Goal: Check status: Check status

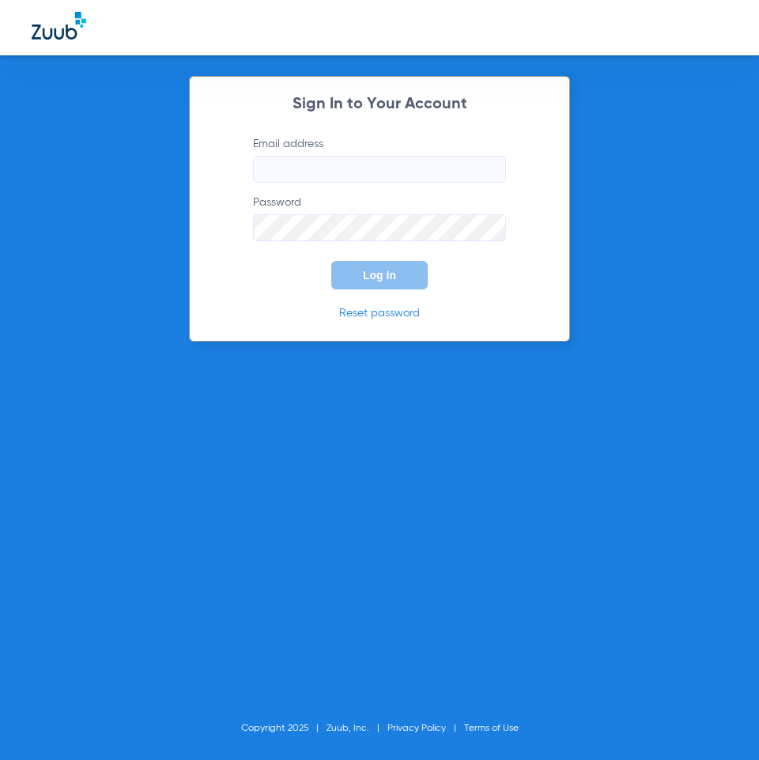
type input "[EMAIL_ADDRESS][DOMAIN_NAME]"
click at [300, 251] on form "Email address [EMAIL_ADDRESS][DOMAIN_NAME] Password Log In" at bounding box center [379, 212] width 301 height 153
click at [374, 281] on span "Log In" at bounding box center [379, 275] width 33 height 13
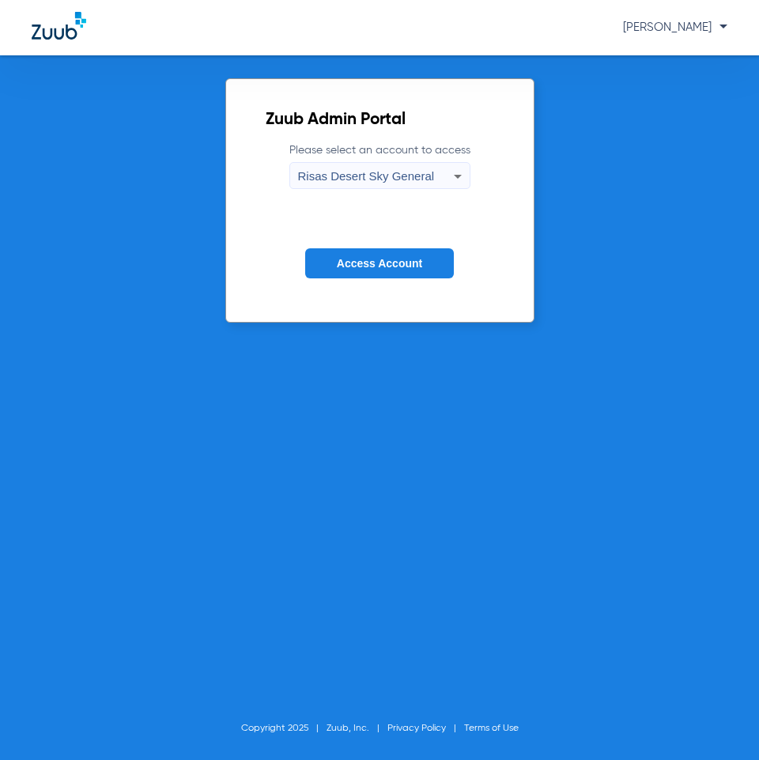
click at [336, 253] on button "Access Account" at bounding box center [379, 263] width 149 height 31
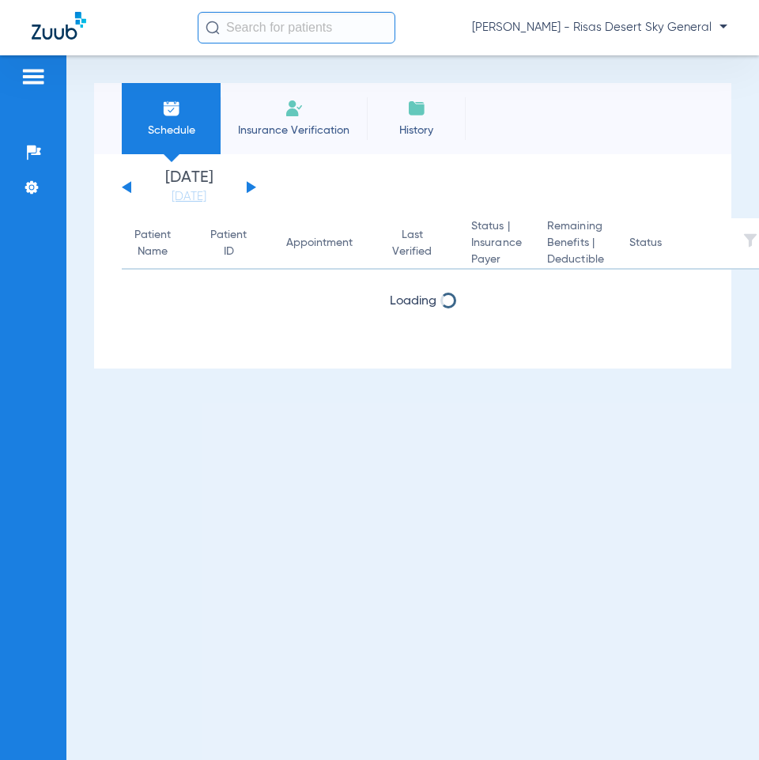
click at [335, 271] on div "Patient Name Patient ID Appointment Last Verified Status | Insurance Payer Rema…" at bounding box center [413, 264] width 582 height 93
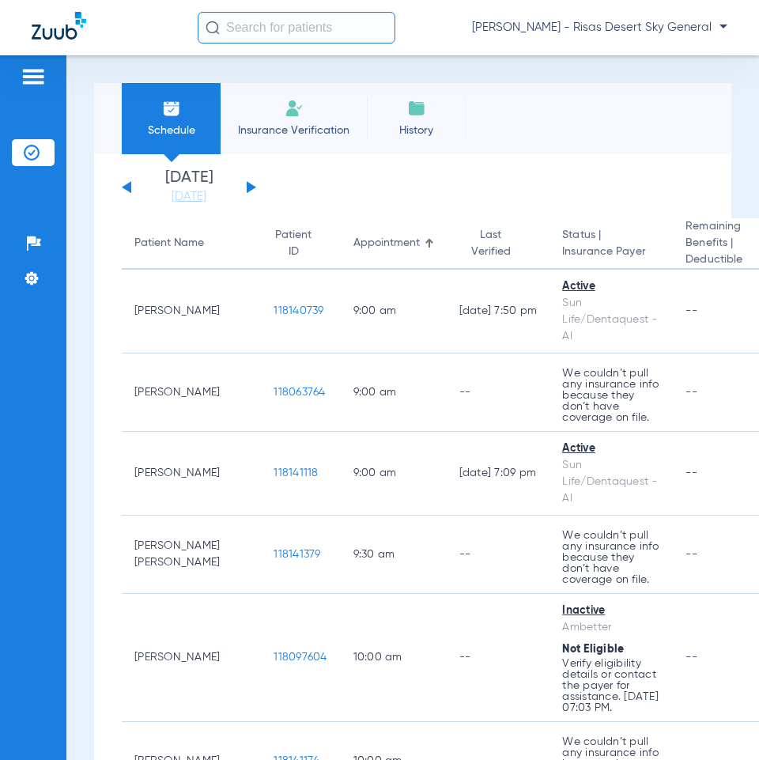
click at [252, 191] on div "[DATE] [DATE] [DATE] [DATE] [DATE] [DATE] [DATE] [DATE] [DATE] [DATE] [DATE] [D…" at bounding box center [189, 187] width 134 height 35
click at [251, 188] on button at bounding box center [251, 187] width 9 height 12
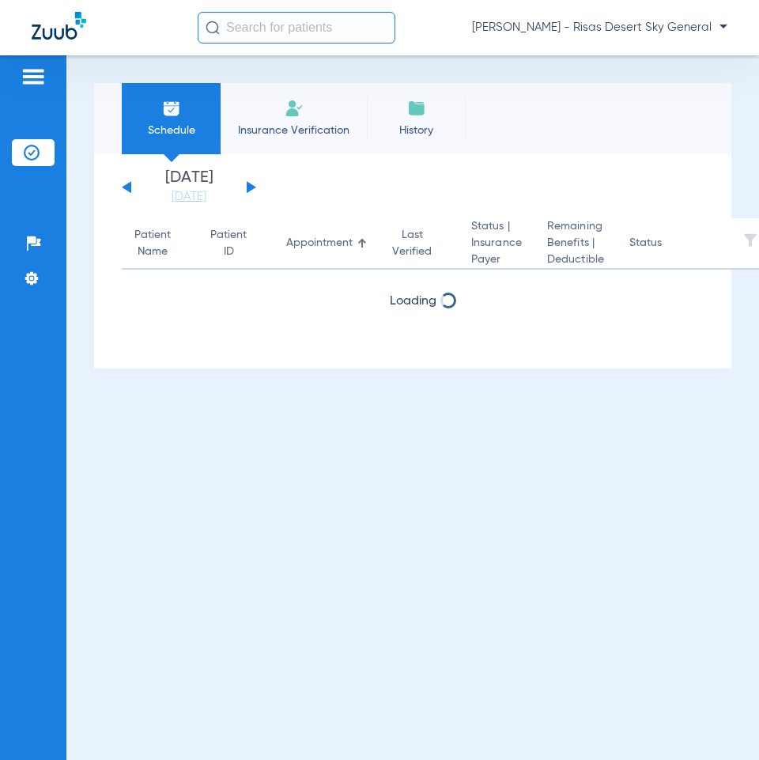
click at [251, 188] on button at bounding box center [251, 187] width 9 height 12
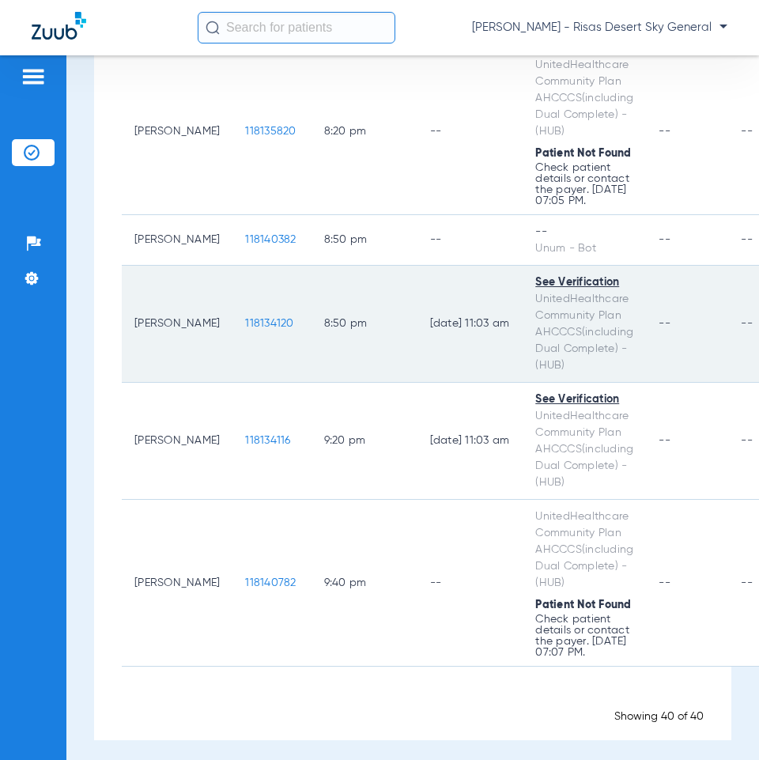
scroll to position [3003, 0]
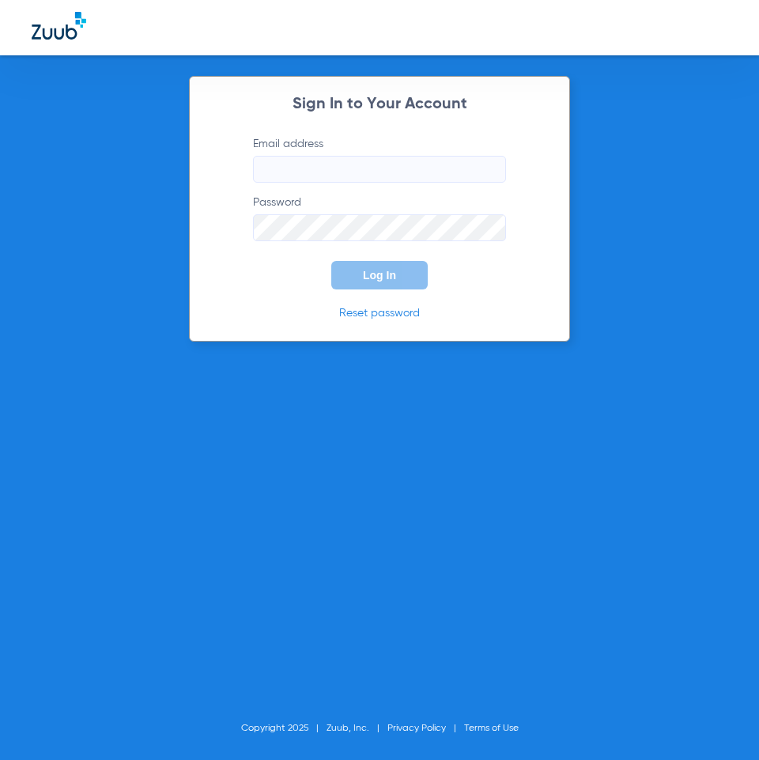
type input "[EMAIL_ADDRESS][DOMAIN_NAME]"
click at [359, 274] on button "Log In" at bounding box center [379, 275] width 96 height 28
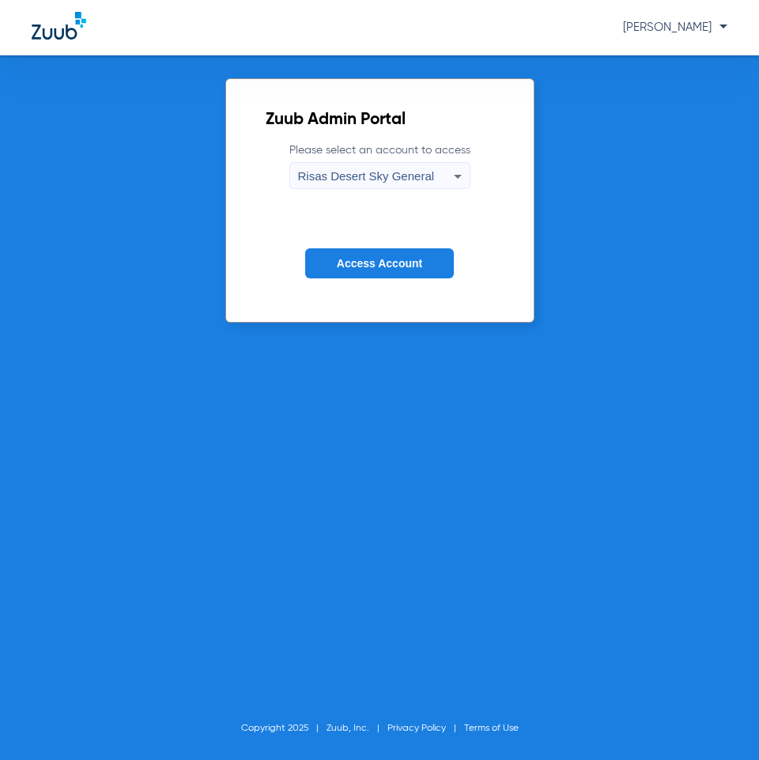
click at [413, 259] on span "Access Account" at bounding box center [379, 263] width 85 height 13
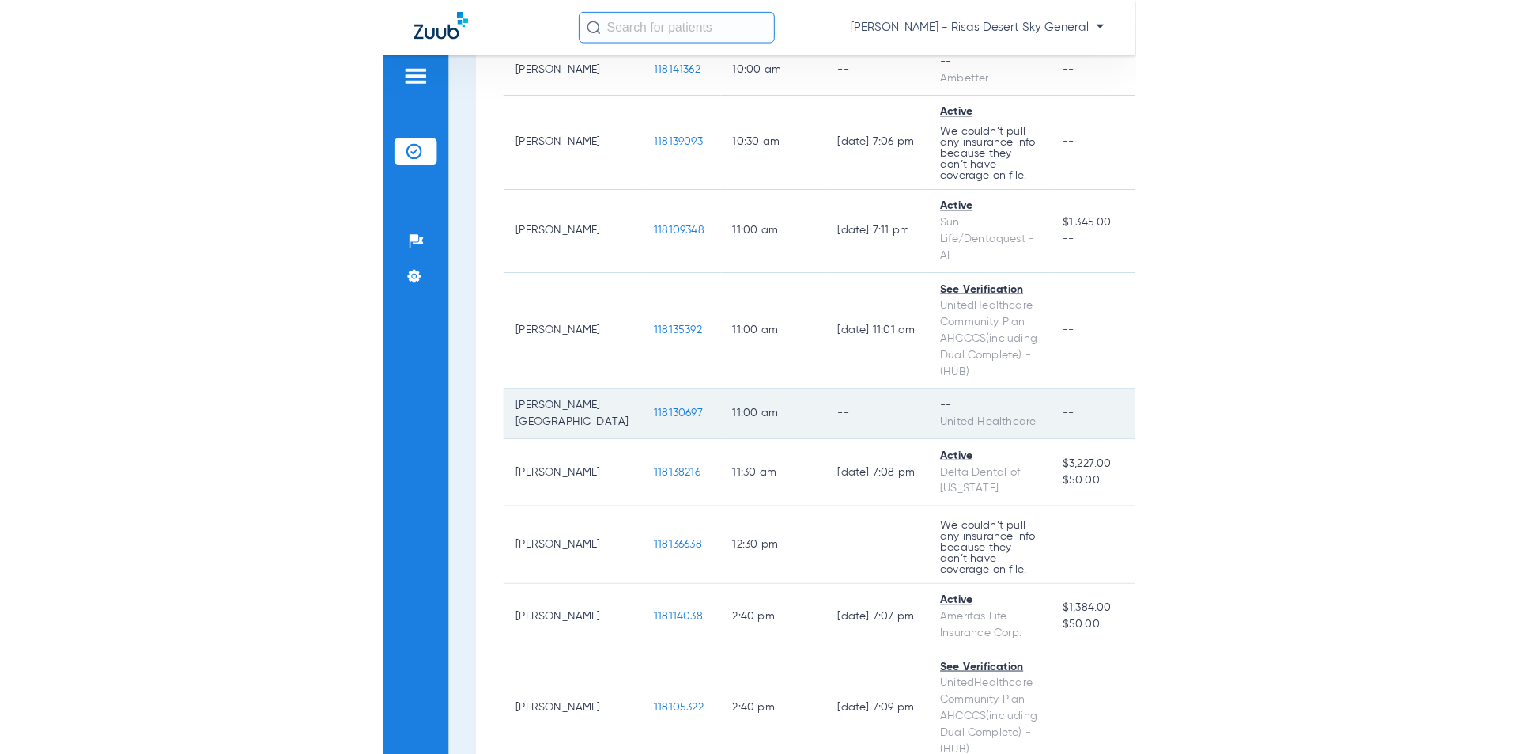
scroll to position [791, 0]
